Goal: Task Accomplishment & Management: Manage account settings

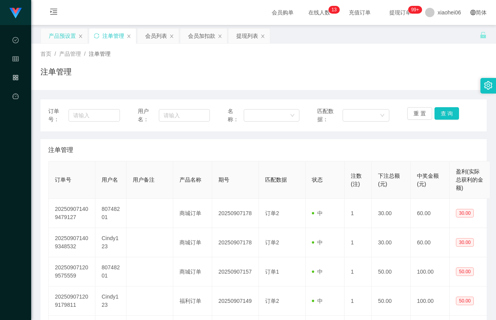
click at [60, 35] on div "产品预设置" at bounding box center [62, 35] width 27 height 15
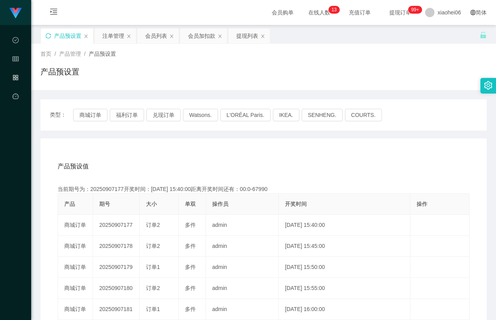
click at [48, 35] on icon "图标: sync" at bounding box center [48, 35] width 5 height 5
drag, startPoint x: 153, startPoint y: 93, endPoint x: 148, endPoint y: 101, distance: 10.0
click at [153, 93] on div "类型： 商城订单 福利订单 兑现订单 Watsons. L'ORÉAL Paris. IKEA. [GEOGRAPHIC_DATA]. COURTS. 产品预…" at bounding box center [263, 274] width 446 height 369
click at [129, 113] on button "福利订单" at bounding box center [127, 115] width 34 height 12
click at [244, 167] on div "产品预设值 添加期号" at bounding box center [264, 166] width 412 height 22
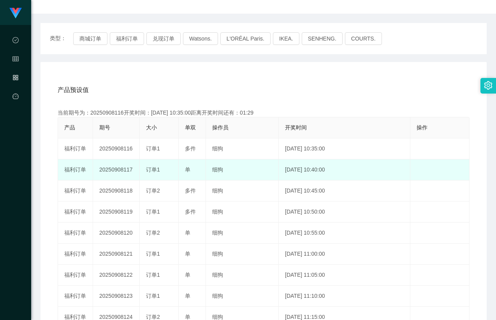
scroll to position [78, 0]
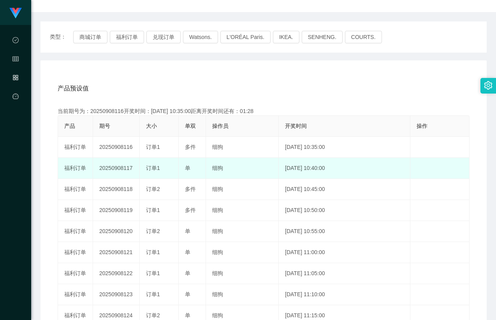
click at [114, 168] on td "20250908117" at bounding box center [116, 168] width 47 height 21
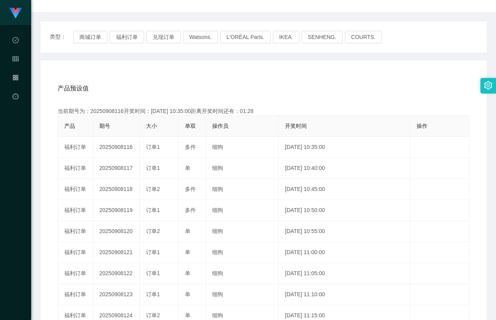
copy td "20250908117"
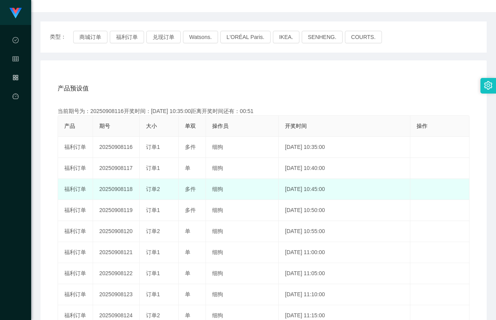
drag, startPoint x: 135, startPoint y: 198, endPoint x: 140, endPoint y: 197, distance: 5.1
click at [135, 198] on td "20250908118" at bounding box center [116, 189] width 47 height 21
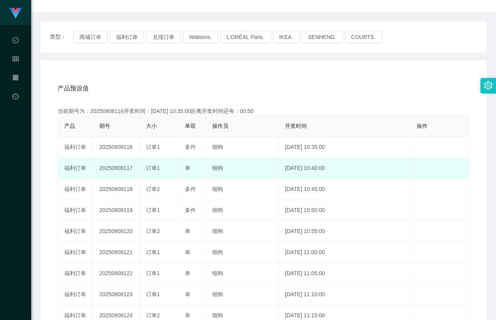
drag, startPoint x: 167, startPoint y: 167, endPoint x: 172, endPoint y: 173, distance: 7.5
click at [168, 167] on div "订单1" at bounding box center [159, 168] width 26 height 8
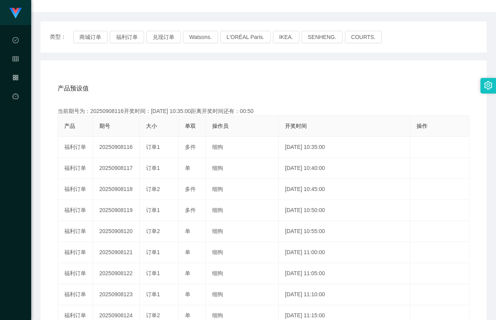
click at [413, 86] on div "产品预设值 添加期号" at bounding box center [264, 88] width 412 height 22
click at [312, 95] on div "产品预设值 添加期号" at bounding box center [264, 88] width 412 height 22
click at [92, 37] on button "商城订单" at bounding box center [90, 37] width 34 height 12
click at [129, 38] on button "福利订单" at bounding box center [127, 37] width 34 height 12
click at [166, 69] on div "产品预设值 添加期号 当前期号为：20250908117开奖时间：[DATE] 10:40:00距离开奖时间还有： 产品 期号 大小 单双 操作员 开奖时间 …" at bounding box center [263, 220] width 446 height 321
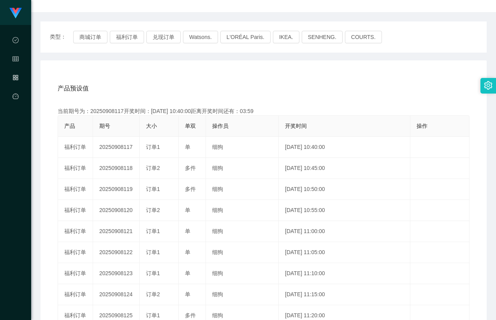
click at [169, 96] on div "产品预设值 添加期号" at bounding box center [264, 88] width 412 height 22
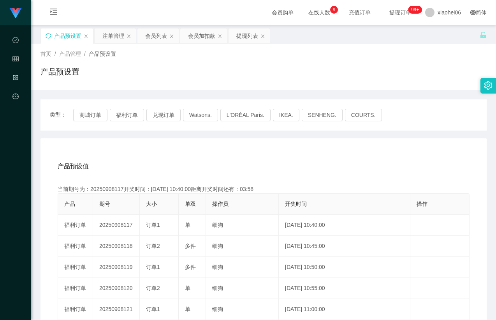
click at [181, 72] on div "产品预设置" at bounding box center [263, 75] width 446 height 18
click at [109, 39] on div "注单管理" at bounding box center [113, 35] width 22 height 15
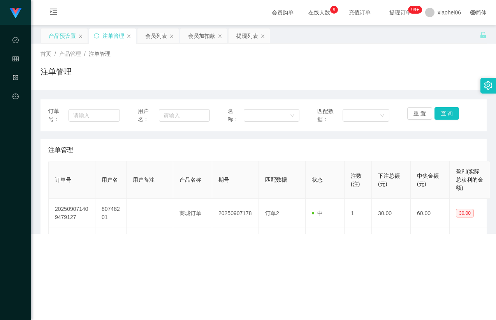
drag, startPoint x: 261, startPoint y: 74, endPoint x: 266, endPoint y: 75, distance: 5.9
click at [262, 74] on div "注单管理" at bounding box center [263, 75] width 446 height 18
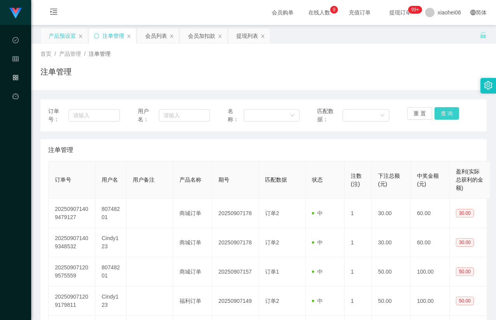
click at [435, 113] on button "查 询" at bounding box center [447, 113] width 25 height 12
click at [427, 137] on div "订单号： 用户名： 名称： 匹配数据： 重 置 查 询 注单管理 订单号 用户名 用户备注 产品名称 期号 匹配数据 状态 注数(注) 下注总额(元) 中奖金…" at bounding box center [263, 307] width 446 height 416
click at [404, 135] on div "订单号： 用户名： 名称： 匹配数据： 重 置 查 询 注单管理 订单号 用户名 用户备注 产品名称 期号 匹配数据 状态 注数(注) 下注总额(元) 中奖金…" at bounding box center [263, 307] width 446 height 416
click at [380, 67] on div "注单管理" at bounding box center [263, 75] width 446 height 18
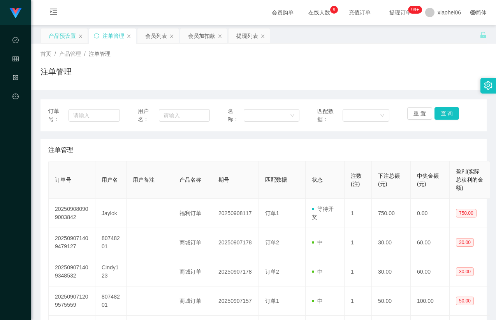
click at [401, 61] on div "首页 / 产品管理 / 注单管理 / 注单管理" at bounding box center [263, 67] width 446 height 34
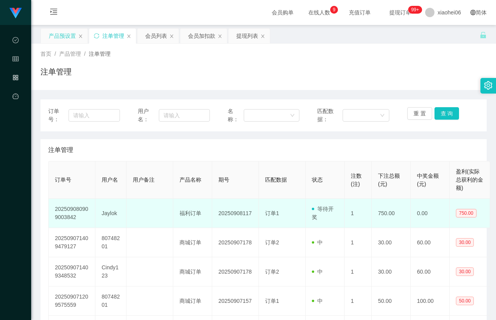
click at [227, 214] on td "20250908117" at bounding box center [235, 213] width 47 height 29
copy td "20250908117"
click at [108, 214] on td "Jaylok" at bounding box center [110, 213] width 31 height 29
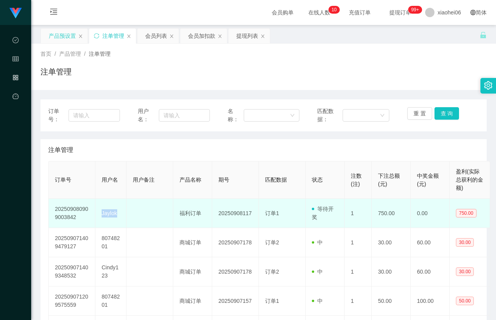
copy td "Jaylok"
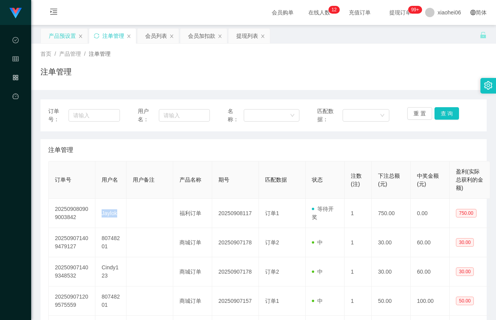
copy td "Jaylok"
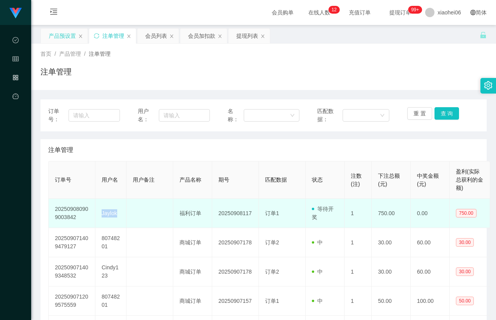
click at [106, 213] on td "Jaylok" at bounding box center [110, 213] width 31 height 29
click at [111, 213] on td "Jaylok" at bounding box center [110, 213] width 31 height 29
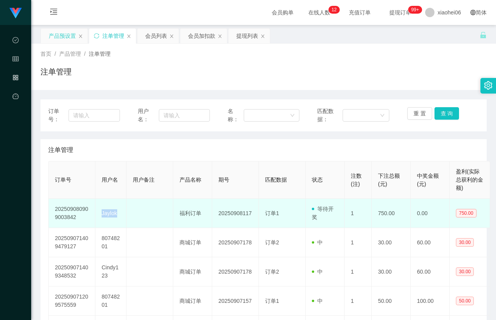
click at [111, 213] on td "Jaylok" at bounding box center [110, 213] width 31 height 29
